Goal: Task Accomplishment & Management: Complete application form

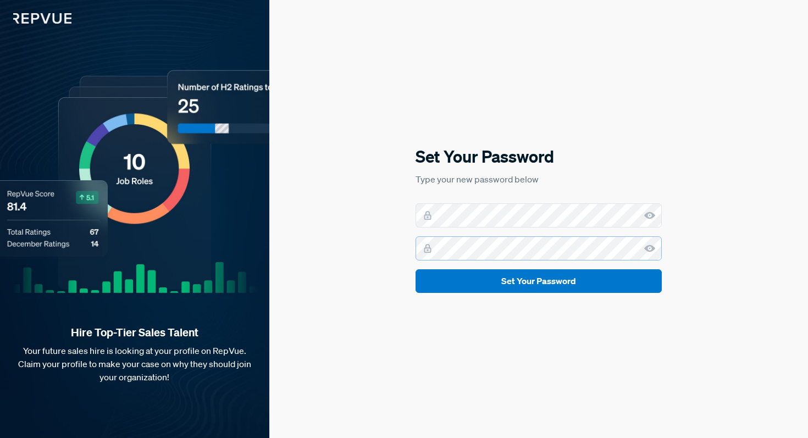
click at [415, 269] on button "Set Your Password" at bounding box center [538, 281] width 246 height 24
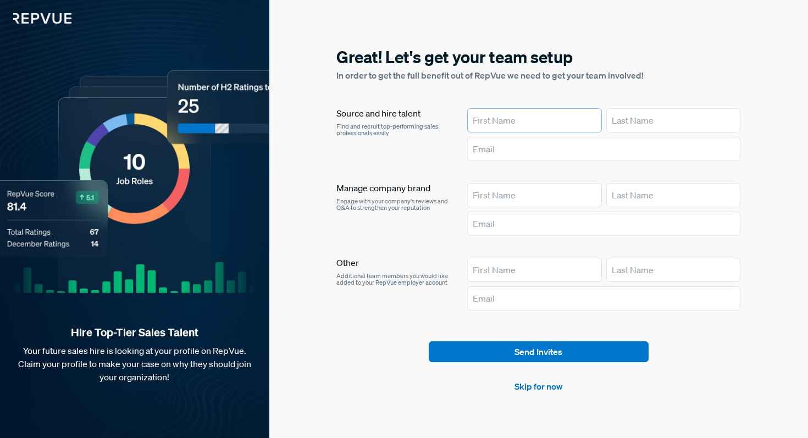
click at [527, 121] on input "text" at bounding box center [534, 120] width 135 height 24
type input "T"
type input "Will"
type input "[PERSON_NAME]"
paste input "[EMAIL_ADDRESS][DOMAIN_NAME]"
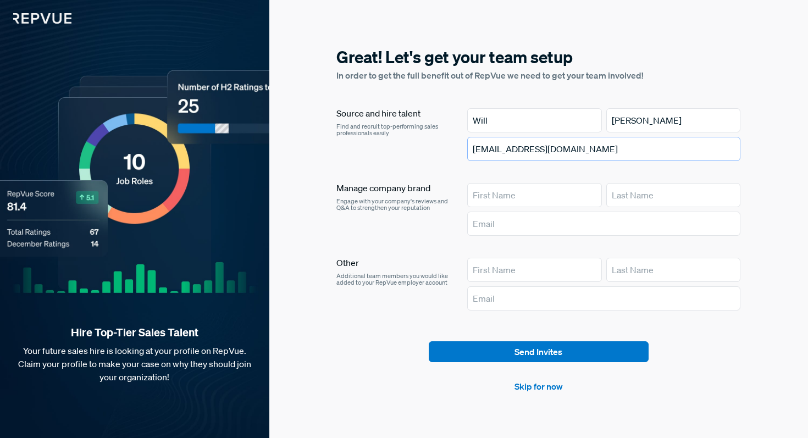
type input "[EMAIL_ADDRESS][DOMAIN_NAME]"
click at [483, 266] on input "text" at bounding box center [534, 270] width 135 height 24
click at [525, 297] on input "text" at bounding box center [604, 298] width 274 height 24
paste input "[EMAIL_ADDRESS][DOMAIN_NAME]"
type input "[EMAIL_ADDRESS][DOMAIN_NAME]"
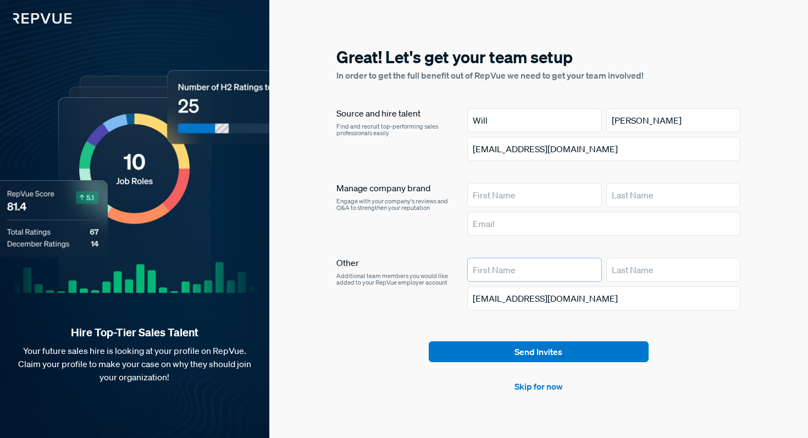
click at [516, 272] on input "text" at bounding box center [534, 270] width 135 height 24
paste input "Veranika Syzrantsava"
drag, startPoint x: 578, startPoint y: 269, endPoint x: 509, endPoint y: 269, distance: 68.7
click at [509, 269] on input "Veranika Syzrantsava" at bounding box center [534, 270] width 135 height 24
type input "Veranika"
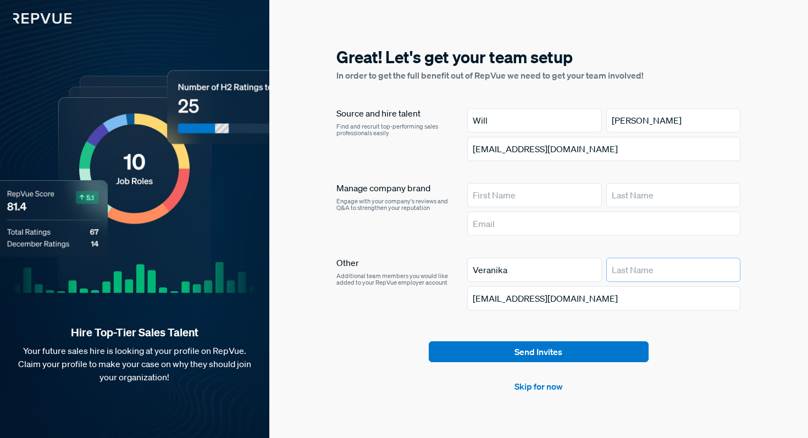
click at [647, 266] on input "text" at bounding box center [673, 270] width 135 height 24
paste input "Syzrantsava"
type input "Syzrantsava"
click at [710, 357] on article "Send Invites Skip for now" at bounding box center [538, 367] width 404 height 52
click at [540, 387] on link "Skip for now" at bounding box center [538, 386] width 48 height 13
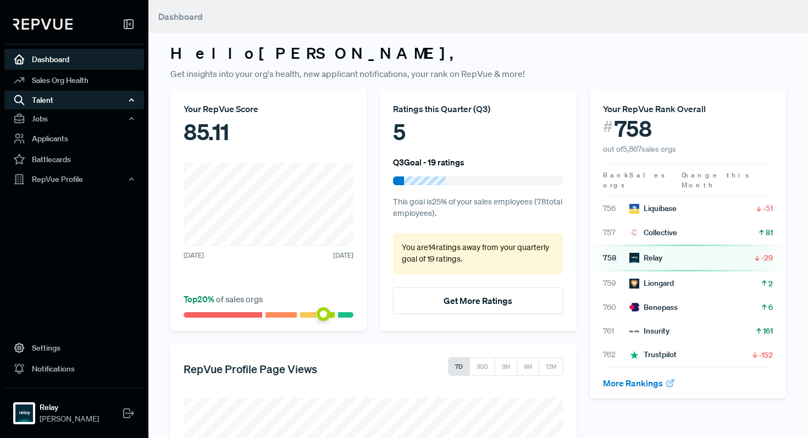
click at [69, 100] on div "Talent" at bounding box center [74, 100] width 140 height 19
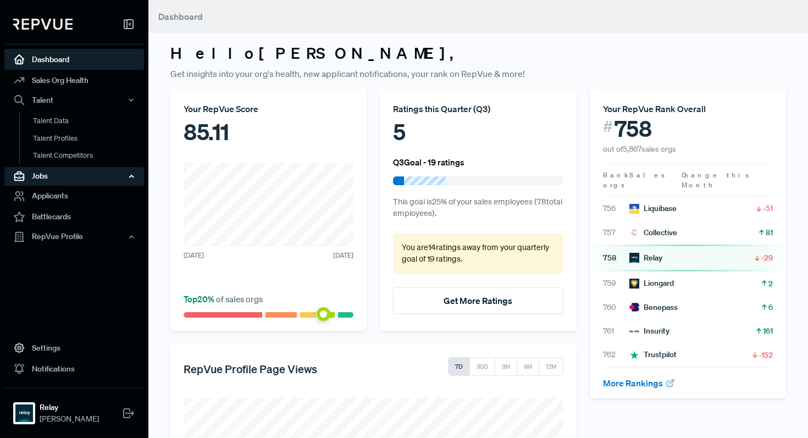
click at [60, 176] on div "Jobs" at bounding box center [74, 176] width 140 height 19
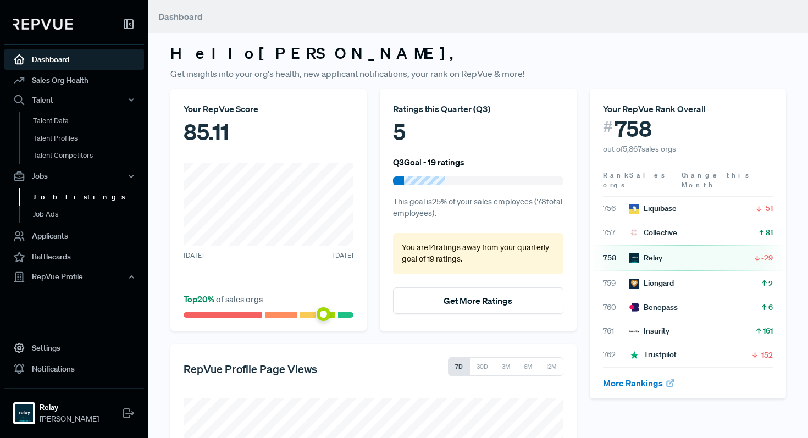
click at [58, 198] on link "Job Listings" at bounding box center [89, 197] width 140 height 18
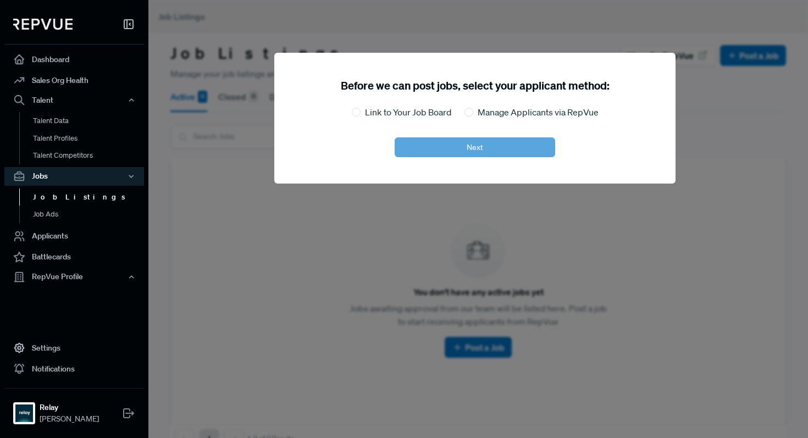
click at [390, 114] on label "Link to Your Job Board" at bounding box center [408, 111] width 86 height 13
click at [360, 114] on input "Link to Your Job Board" at bounding box center [356, 112] width 9 height 9
radio input "true"
click at [470, 147] on button "Next" at bounding box center [474, 147] width 160 height 20
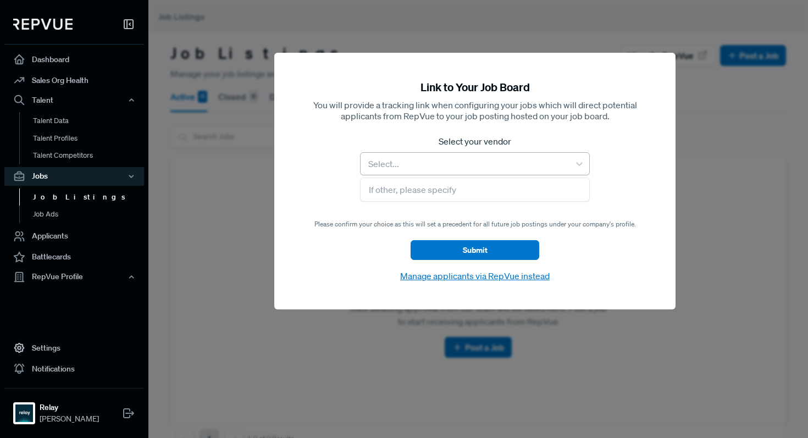
click at [460, 164] on div at bounding box center [465, 163] width 198 height 15
click at [581, 163] on icon at bounding box center [579, 165] width 7 height 4
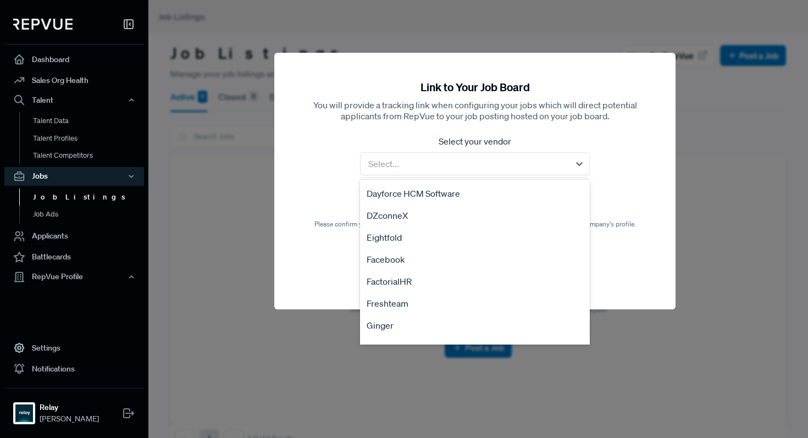
scroll to position [789, 0]
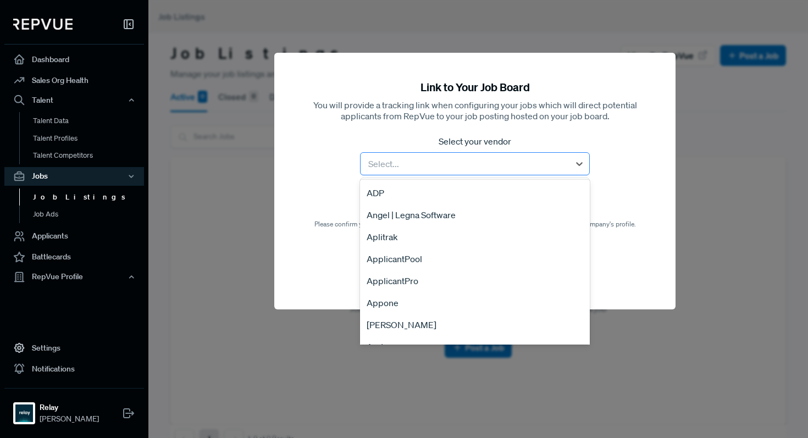
click at [391, 156] on div at bounding box center [465, 163] width 198 height 15
type input "gre"
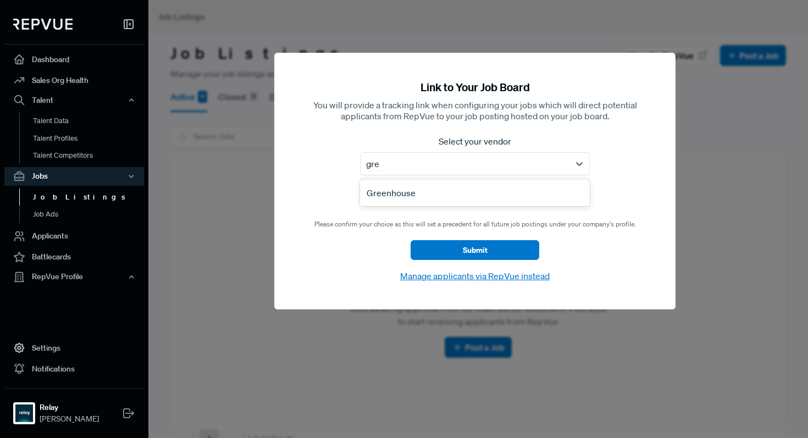
click at [404, 185] on div "Greenhouse" at bounding box center [475, 193] width 230 height 22
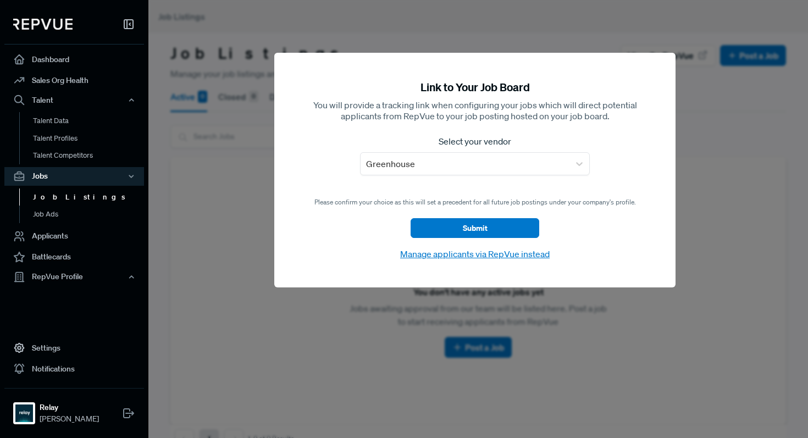
drag, startPoint x: 477, startPoint y: 231, endPoint x: 303, endPoint y: 207, distance: 176.4
click at [302, 207] on div "Link to Your Job Board You will provide a tracking link when configuring your j…" at bounding box center [474, 170] width 401 height 235
click at [463, 225] on button "Submit" at bounding box center [474, 228] width 129 height 20
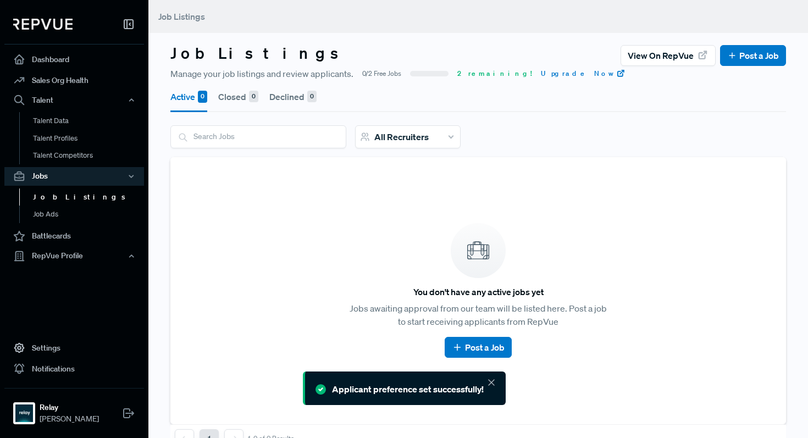
scroll to position [32, 0]
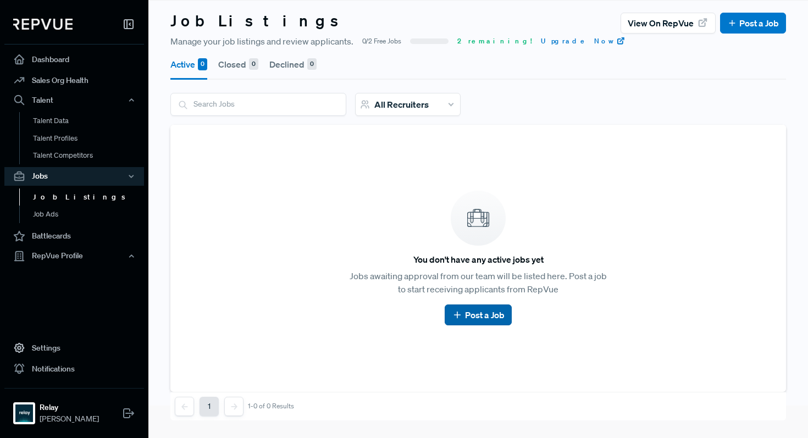
click at [479, 310] on link "Post a Job" at bounding box center [478, 314] width 52 height 13
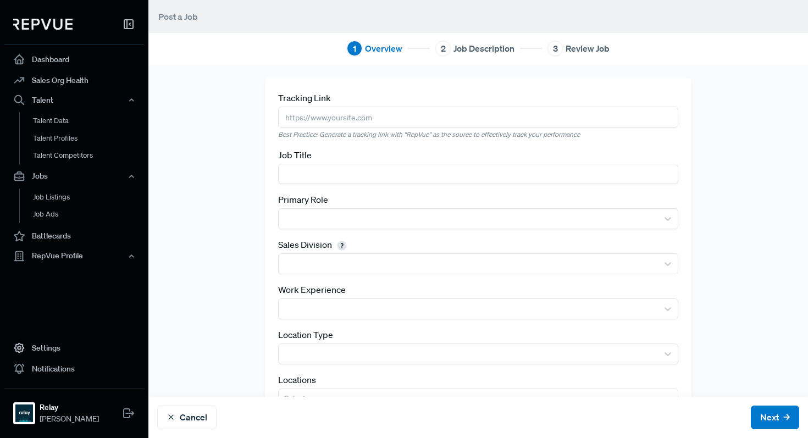
click at [416, 111] on input "text" at bounding box center [478, 117] width 400 height 20
paste input "[URL][DOMAIN_NAME]"
type input "[URL][DOMAIN_NAME]"
click at [413, 164] on input "text" at bounding box center [478, 174] width 400 height 20
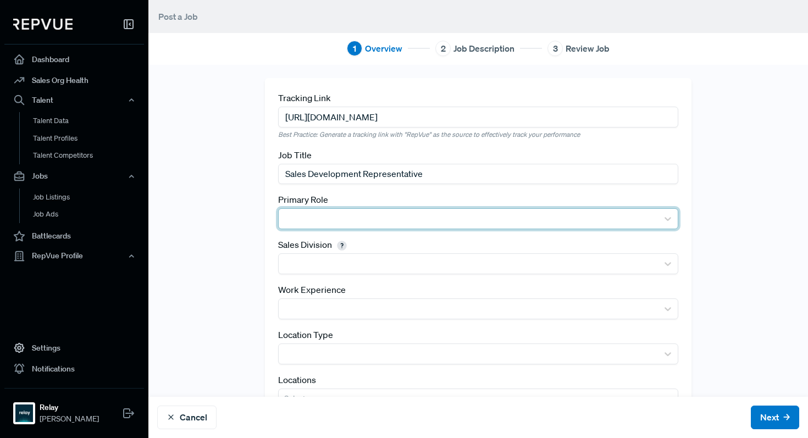
type input "Sales Development Representative"
click at [449, 227] on div at bounding box center [468, 219] width 379 height 20
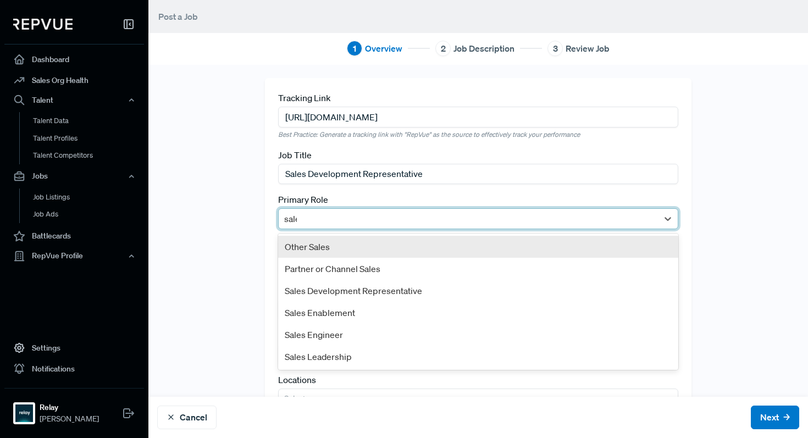
type input "sales"
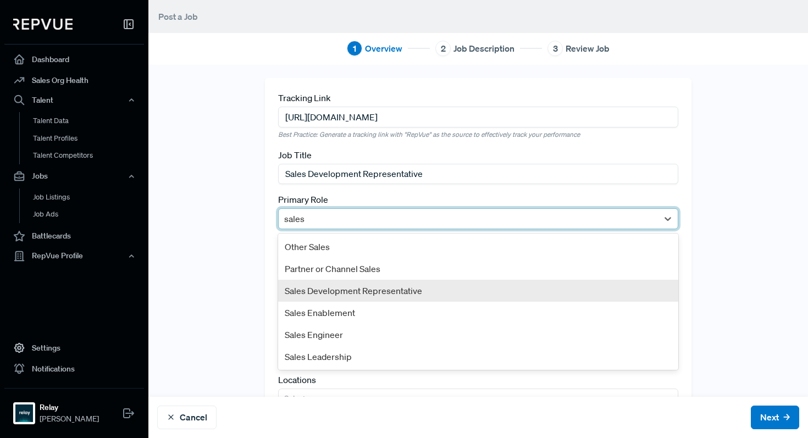
click at [419, 288] on div "Sales Development Representative" at bounding box center [478, 291] width 400 height 22
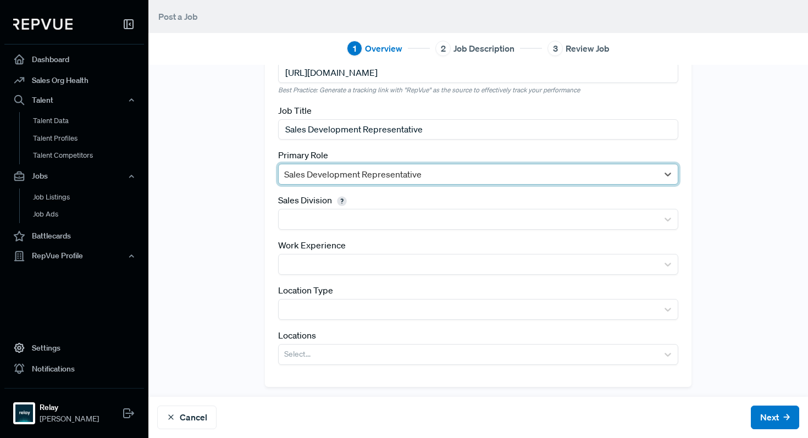
scroll to position [48, 0]
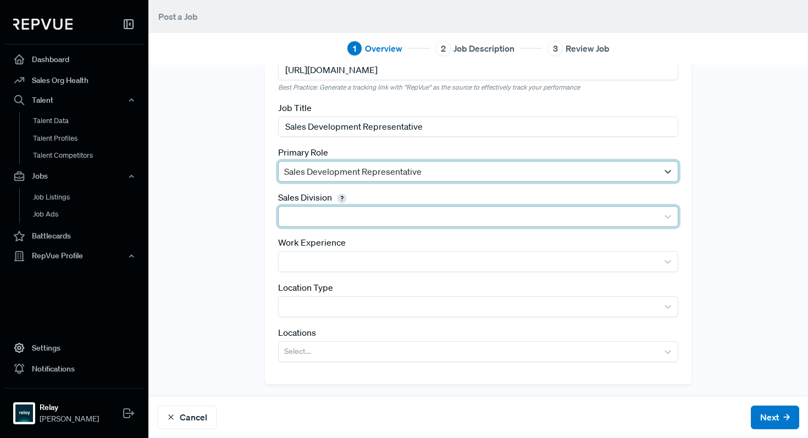
click at [424, 214] on div at bounding box center [468, 216] width 368 height 15
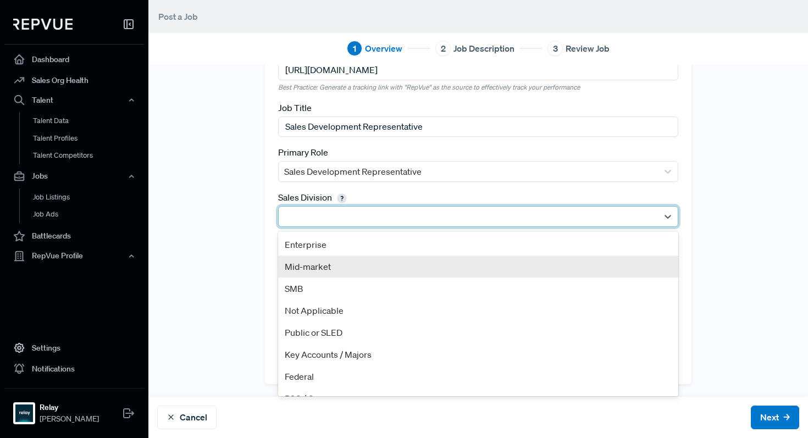
scroll to position [15, 0]
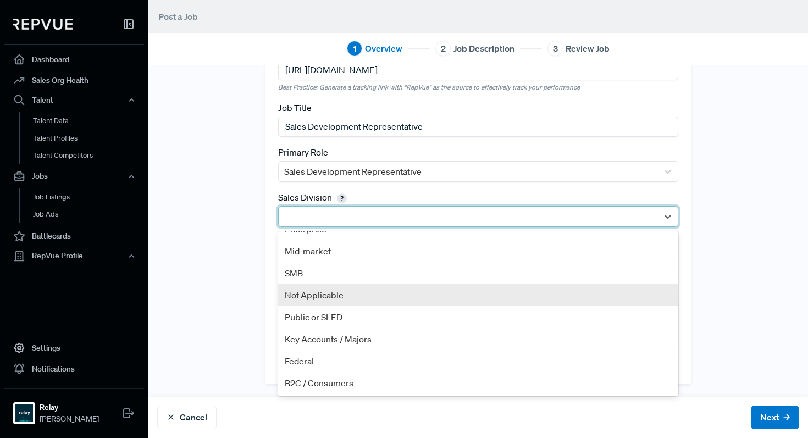
click at [389, 291] on div "Not Applicable" at bounding box center [478, 295] width 400 height 22
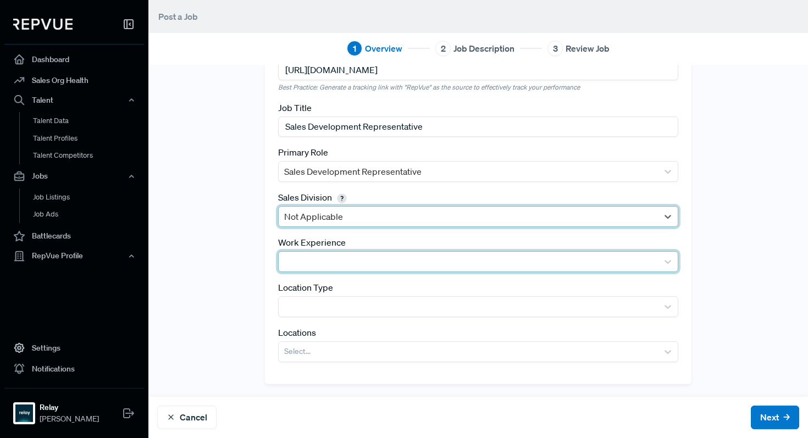
click at [396, 262] on div at bounding box center [468, 261] width 368 height 15
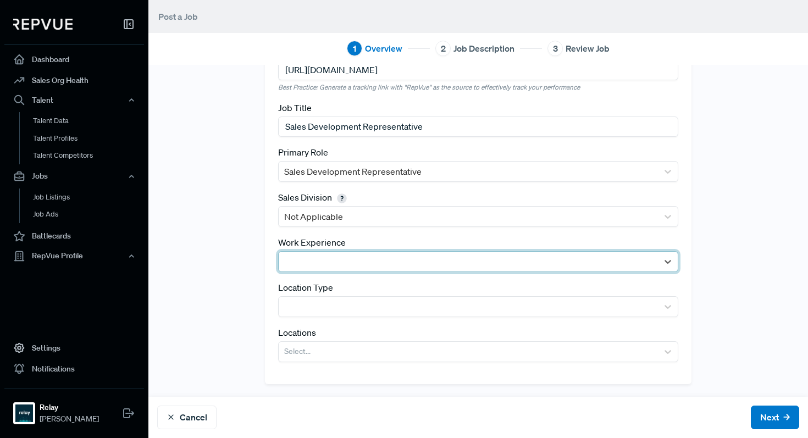
click at [396, 262] on div at bounding box center [468, 261] width 368 height 15
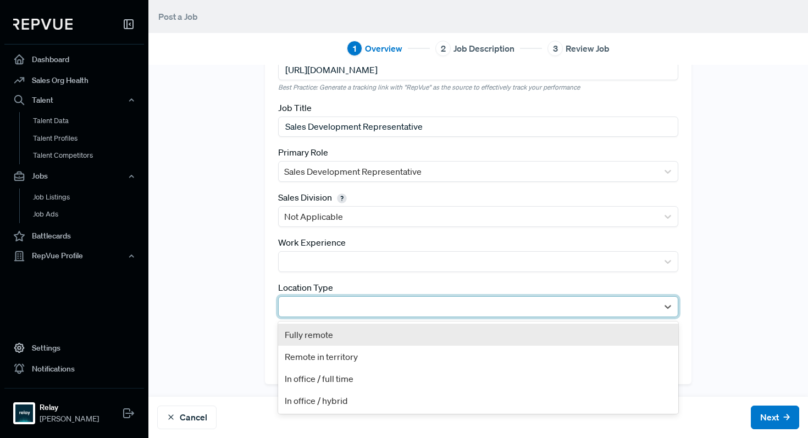
click at [371, 307] on div at bounding box center [468, 306] width 368 height 15
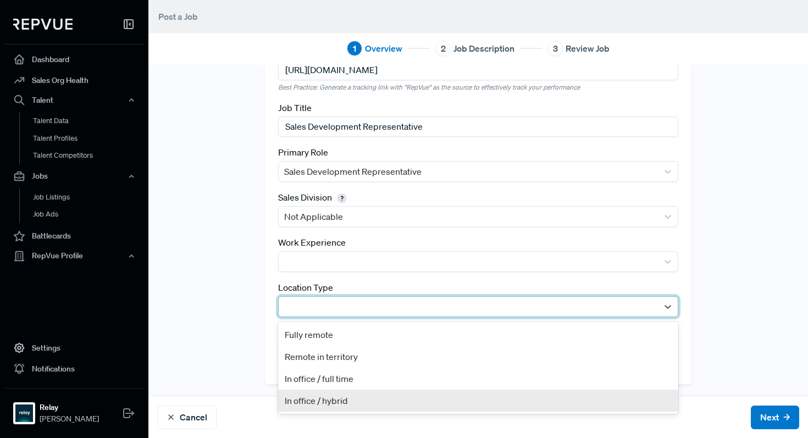
click at [355, 397] on div "In office / hybrid" at bounding box center [478, 400] width 400 height 22
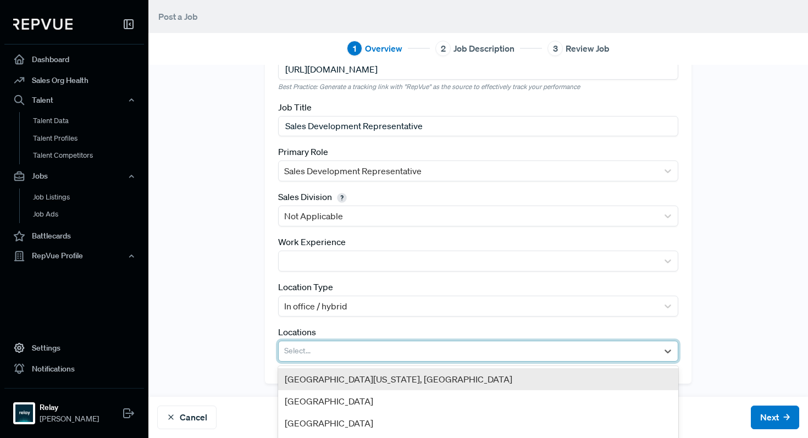
click at [370, 347] on div at bounding box center [468, 350] width 368 height 15
type input "raleigh"
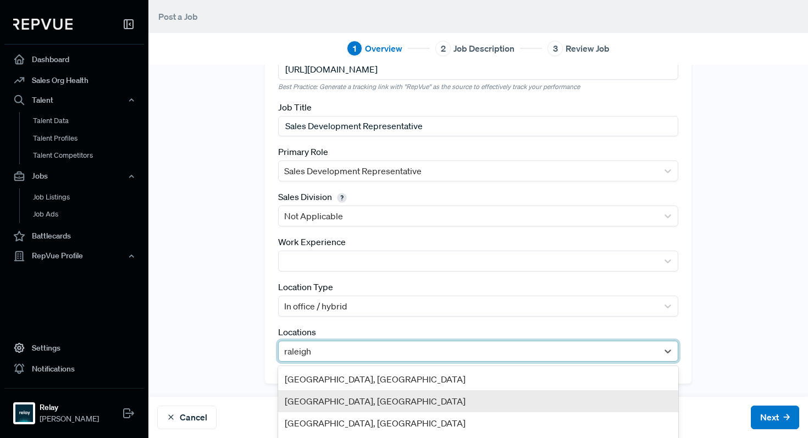
click at [363, 398] on div "[GEOGRAPHIC_DATA], [GEOGRAPHIC_DATA]" at bounding box center [478, 401] width 400 height 22
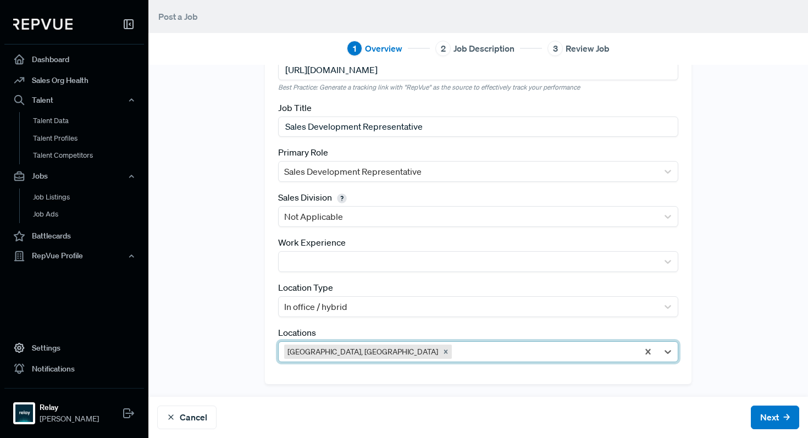
click at [398, 326] on div "Locations option [GEOGRAPHIC_DATA], [GEOGRAPHIC_DATA], selected. [GEOGRAPHIC_DA…" at bounding box center [478, 344] width 400 height 36
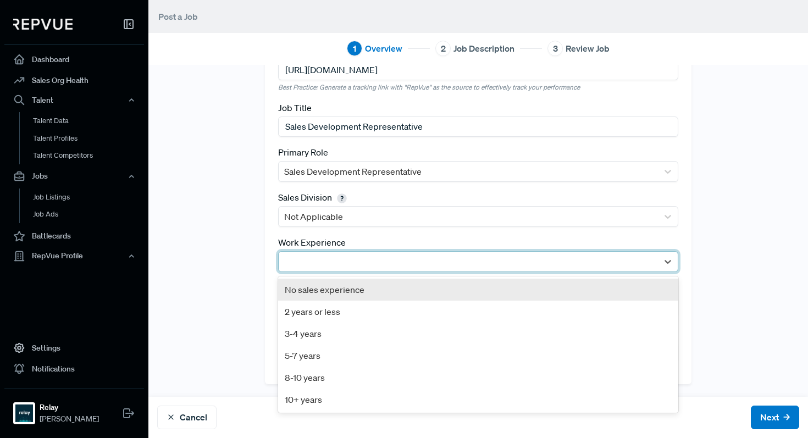
click at [409, 261] on div at bounding box center [468, 261] width 368 height 15
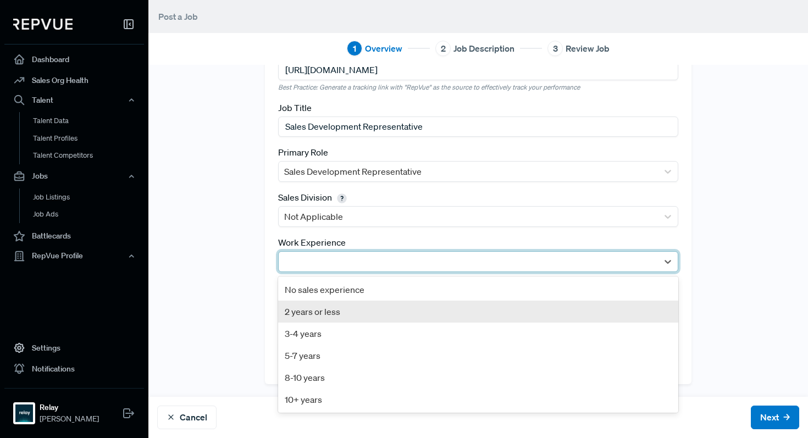
click at [387, 311] on div "2 years or less" at bounding box center [478, 311] width 400 height 22
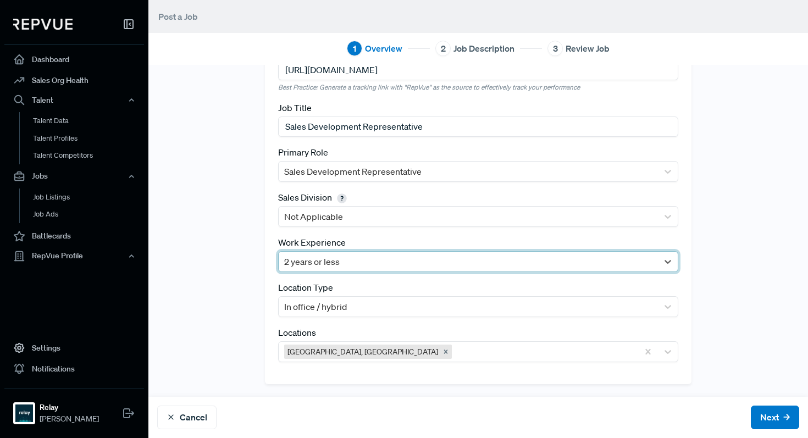
click at [214, 309] on div "Tracking Link [URL][DOMAIN_NAME] Best Practice: Generate a tracking link with "…" at bounding box center [477, 207] width 659 height 353
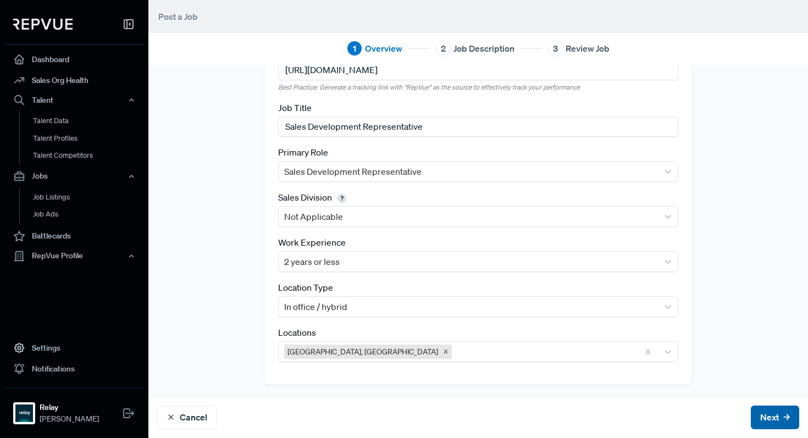
click at [775, 417] on button "Next" at bounding box center [774, 417] width 48 height 24
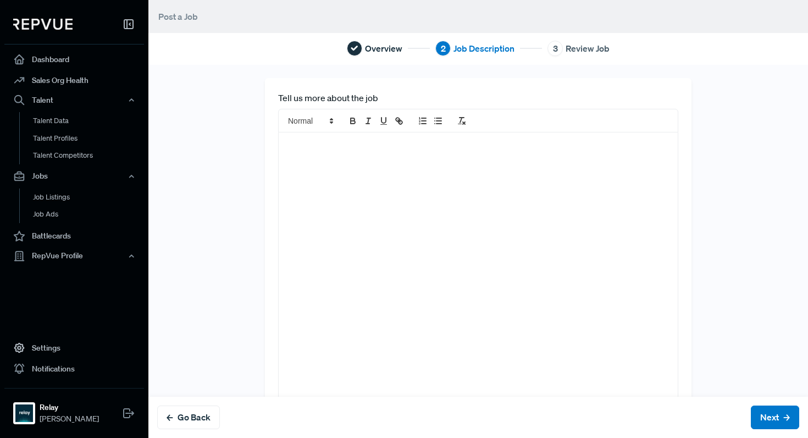
click at [545, 286] on div at bounding box center [478, 270] width 399 height 276
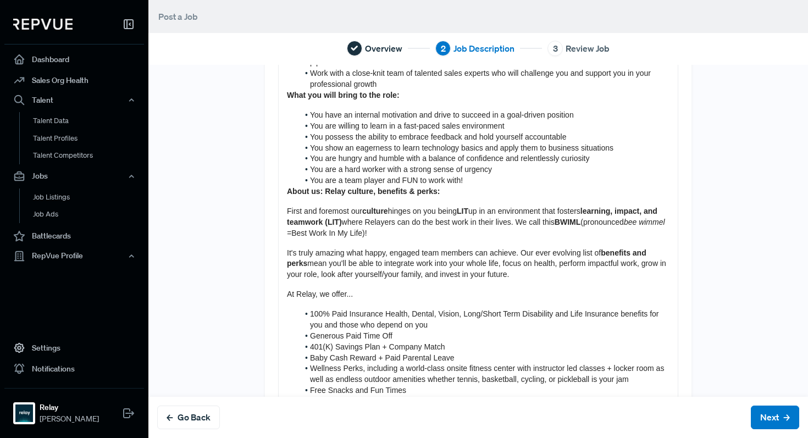
scroll to position [589, 0]
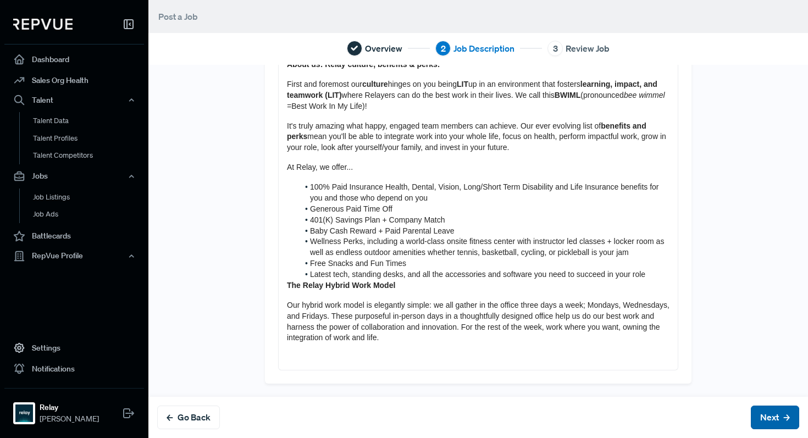
click at [766, 421] on button "Next" at bounding box center [774, 417] width 48 height 24
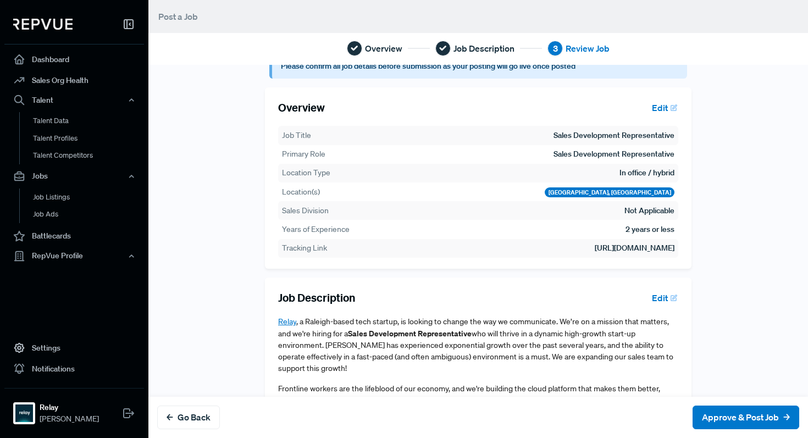
scroll to position [0, 0]
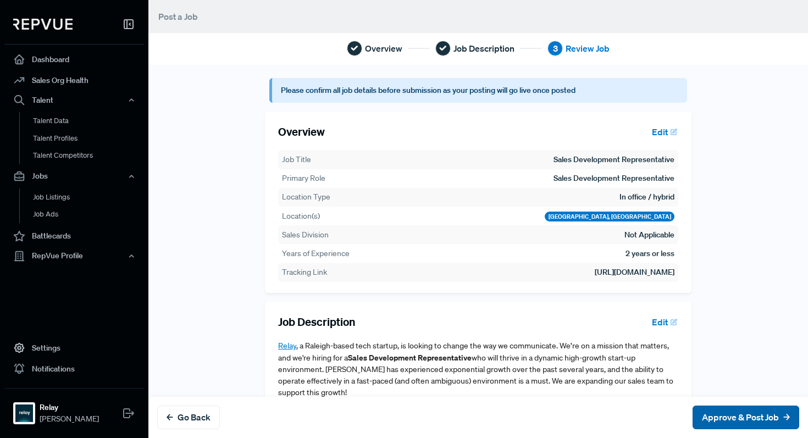
click at [731, 412] on button "Approve & Post Job" at bounding box center [745, 417] width 107 height 24
